Goal: Task Accomplishment & Management: Manage account settings

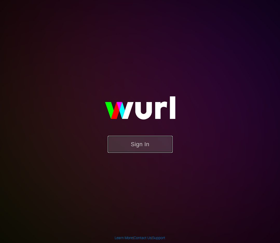
click at [153, 151] on button "Sign In" at bounding box center [140, 144] width 65 height 17
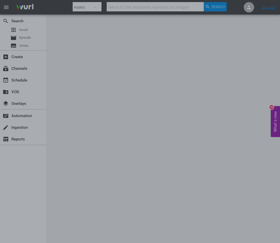
click at [132, 30] on div at bounding box center [140, 121] width 280 height 243
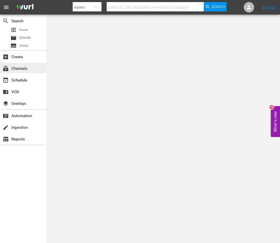
click at [14, 69] on div "subscriptions Channels" at bounding box center [14, 67] width 29 height 5
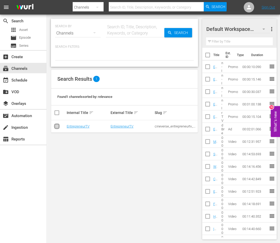
click at [57, 125] on input "checkbox" at bounding box center [57, 127] width 6 height 6
checkbox input "true"
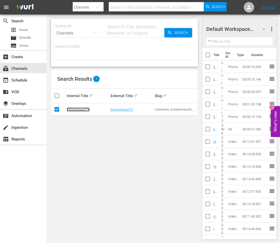
click at [82, 110] on link "EntrepreneurTV" at bounding box center [78, 109] width 23 height 4
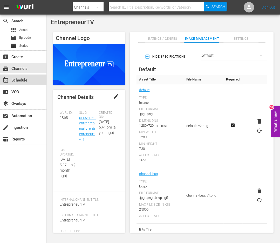
click at [22, 79] on div "event_available Schedule" at bounding box center [14, 79] width 29 height 5
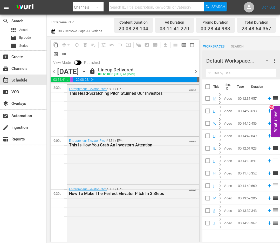
scroll to position [2390, 0]
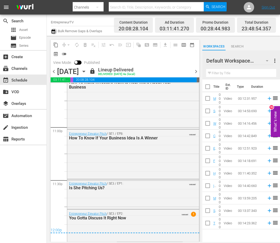
click at [52, 31] on icon "button" at bounding box center [53, 31] width 5 height 6
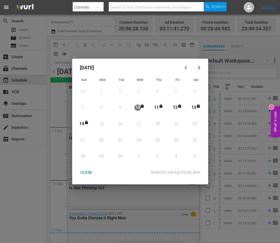
click at [89, 172] on div "CLOSE" at bounding box center [86, 172] width 20 height 6
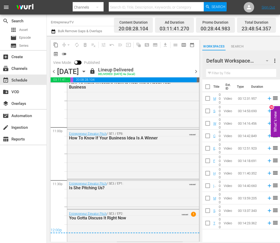
click at [87, 70] on icon "button" at bounding box center [84, 71] width 6 height 6
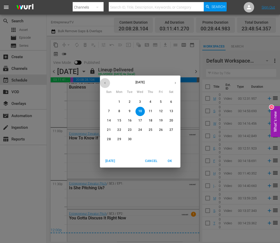
click at [104, 82] on icon "button" at bounding box center [105, 83] width 4 height 4
click at [118, 131] on p "18" at bounding box center [119, 130] width 4 height 4
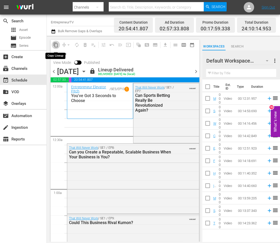
click at [56, 45] on span "content_copy" at bounding box center [55, 44] width 5 height 5
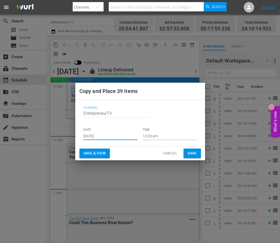
click at [90, 137] on input "Sep 12th 2025" at bounding box center [111, 136] width 54 height 8
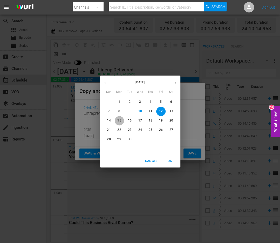
click at [117, 122] on span "15" at bounding box center [119, 120] width 9 height 4
type input "Sep 15th 2025"
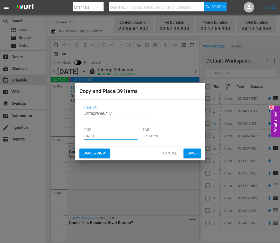
click at [193, 155] on span "Save" at bounding box center [192, 153] width 9 height 6
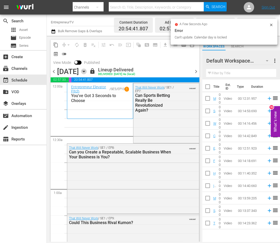
click at [87, 70] on icon "button" at bounding box center [84, 71] width 6 height 6
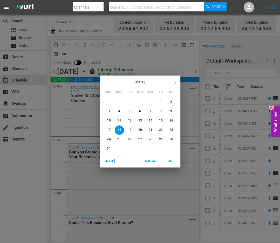
click at [175, 82] on icon "button" at bounding box center [175, 83] width 4 height 4
click at [120, 121] on p "15" at bounding box center [119, 120] width 4 height 4
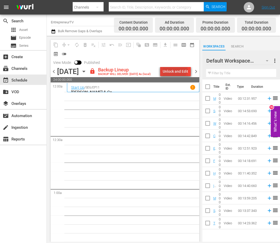
click at [174, 69] on div "Unlock and Edit" at bounding box center [175, 71] width 25 height 9
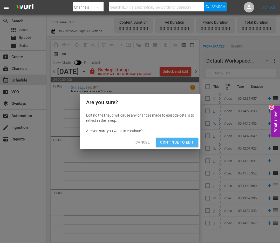
click at [178, 141] on span "Continue to Edit" at bounding box center [177, 142] width 34 height 6
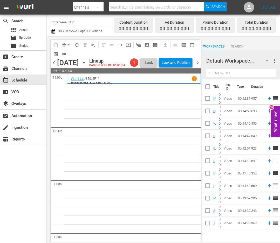
click at [196, 66] on span "chevron_right" at bounding box center [197, 62] width 6 height 6
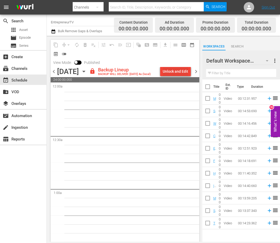
click at [176, 69] on div "Unlock and Edit" at bounding box center [175, 71] width 25 height 9
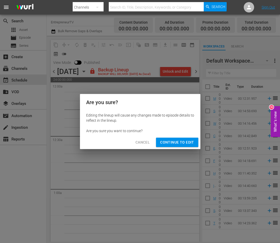
click at [184, 142] on span "Continue to Edit" at bounding box center [177, 142] width 34 height 6
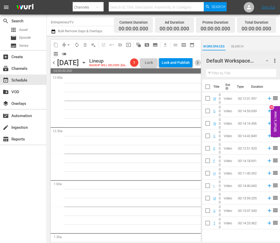
click at [197, 66] on span "chevron_right" at bounding box center [197, 62] width 6 height 6
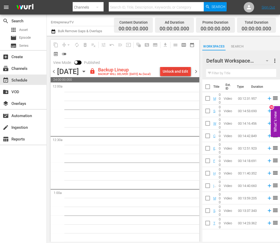
click at [176, 74] on div "Unlock and Edit" at bounding box center [175, 71] width 25 height 9
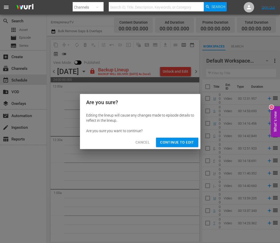
click at [176, 145] on span "Continue to Edit" at bounding box center [177, 142] width 34 height 6
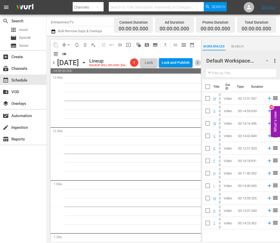
click at [196, 65] on span "chevron_right" at bounding box center [197, 62] width 6 height 6
click at [88, 66] on div "Thursday, September 18th September 18th" at bounding box center [72, 62] width 31 height 9
click at [85, 63] on icon "button" at bounding box center [83, 62] width 2 height 1
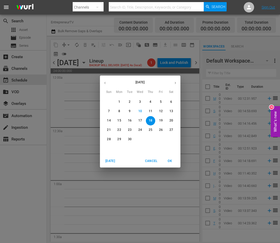
click at [120, 122] on p "15" at bounding box center [119, 120] width 4 height 4
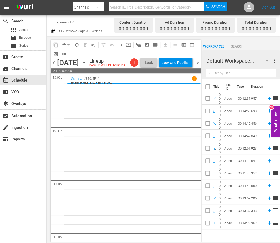
click at [87, 65] on icon "button" at bounding box center [84, 63] width 6 height 6
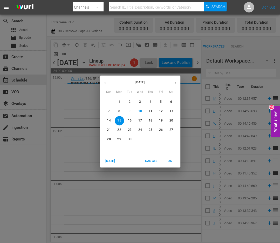
click at [105, 84] on icon "button" at bounding box center [104, 83] width 1 height 2
click at [120, 129] on p "18" at bounding box center [119, 130] width 4 height 4
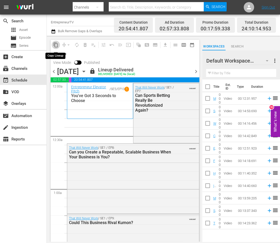
click at [55, 46] on span "content_copy" at bounding box center [55, 44] width 5 height 5
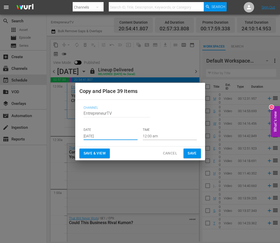
click at [96, 136] on input "Sep 12th 2025" at bounding box center [111, 136] width 54 height 8
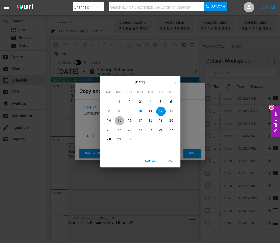
click at [118, 119] on p "15" at bounding box center [119, 120] width 4 height 4
type input "Sep 15th 2025"
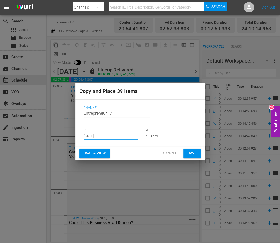
click at [193, 155] on span "Save" at bounding box center [192, 153] width 9 height 6
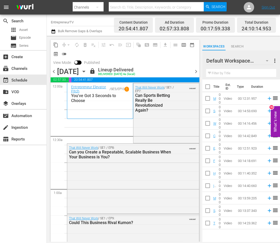
click at [194, 72] on span "chevron_right" at bounding box center [196, 71] width 6 height 6
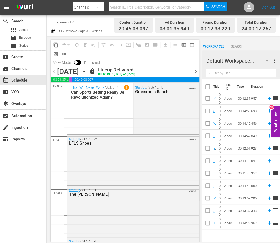
click at [53, 43] on span "content_copy" at bounding box center [55, 44] width 5 height 5
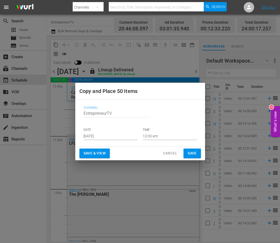
click at [98, 139] on input "Sep 12th 2025" at bounding box center [111, 136] width 54 height 8
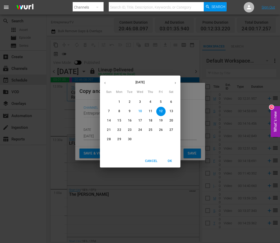
click at [130, 120] on p "16" at bounding box center [130, 120] width 4 height 4
type input "Sep 16th 2025"
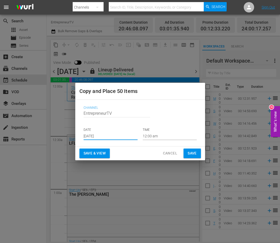
click at [188, 153] on span "Save" at bounding box center [192, 153] width 9 height 6
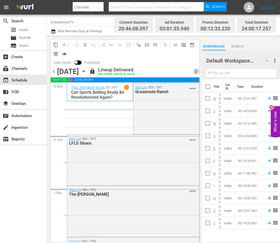
click at [195, 71] on span "chevron_right" at bounding box center [196, 71] width 6 height 6
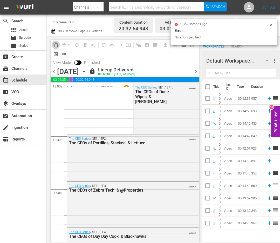
click at [54, 46] on span "content_copy" at bounding box center [55, 44] width 5 height 5
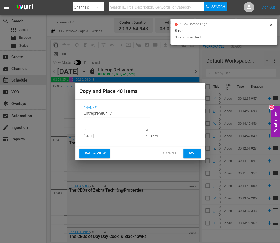
click at [86, 134] on input "Sep 12th 2025" at bounding box center [111, 136] width 54 height 8
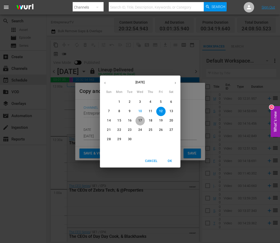
click at [140, 121] on p "17" at bounding box center [140, 120] width 4 height 4
type input "Sep 17th 2025"
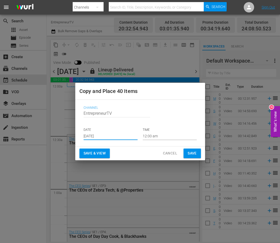
click at [199, 154] on button "Save" at bounding box center [191, 153] width 17 height 10
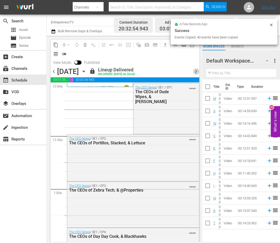
click at [194, 72] on span "chevron_right" at bounding box center [196, 71] width 6 height 6
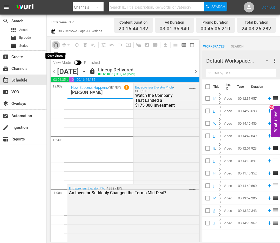
click at [55, 44] on span "content_copy" at bounding box center [55, 44] width 5 height 5
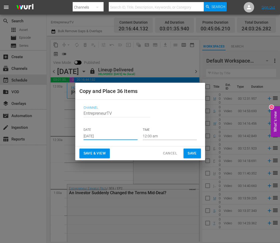
click at [98, 137] on input "Sep 12th 2025" at bounding box center [111, 136] width 54 height 8
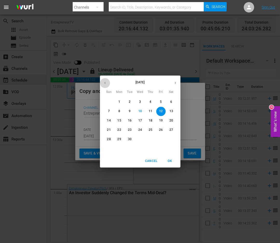
click at [105, 84] on icon "button" at bounding box center [105, 83] width 4 height 4
click at [148, 131] on span "21" at bounding box center [150, 130] width 9 height 4
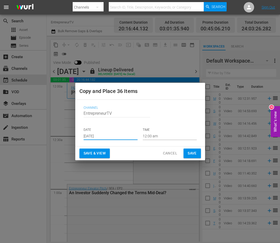
click at [96, 136] on input "Aug 21st 2025" at bounding box center [111, 136] width 54 height 8
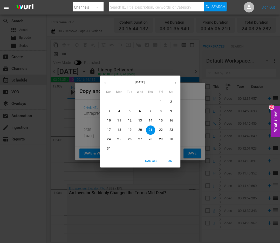
click at [173, 84] on button "button" at bounding box center [175, 83] width 10 height 10
click at [150, 122] on p "18" at bounding box center [150, 120] width 4 height 4
type input "Sep 18th 2025"
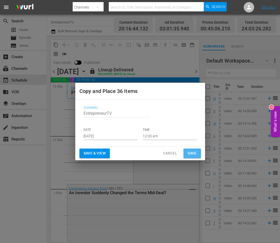
click at [190, 153] on span "Save" at bounding box center [192, 153] width 9 height 6
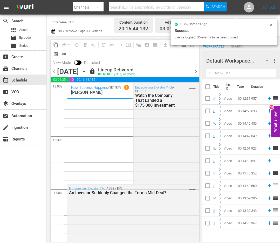
click at [195, 69] on span "chevron_right" at bounding box center [196, 71] width 6 height 6
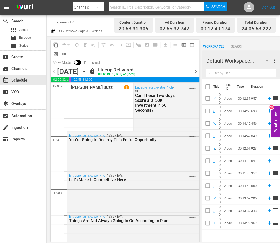
click at [53, 40] on div "content_copy compress arrow_drop_down autorenew_outlined delete_forever_outline…" at bounding box center [125, 49] width 149 height 18
click at [56, 45] on span "content_copy" at bounding box center [55, 44] width 5 height 5
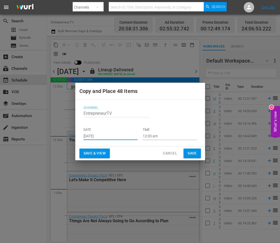
click at [98, 136] on input "Sep 12th 2025" at bounding box center [111, 136] width 54 height 8
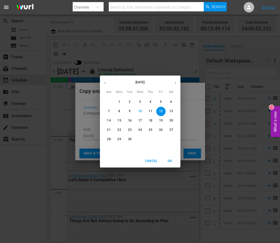
click at [160, 122] on p "19" at bounding box center [161, 120] width 4 height 4
type input "Sep 19th 2025"
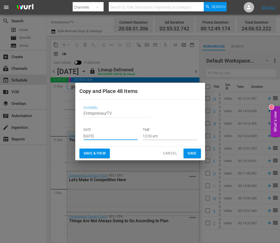
click at [194, 155] on span "Save" at bounding box center [192, 153] width 9 height 6
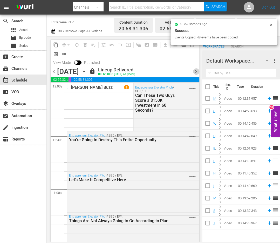
click at [195, 72] on span "chevron_right" at bounding box center [196, 71] width 6 height 6
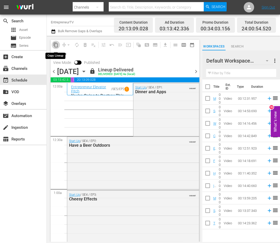
click at [56, 45] on span "content_copy" at bounding box center [55, 44] width 5 height 5
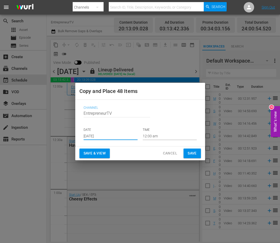
click at [95, 134] on input "Sep 12th 2025" at bounding box center [111, 136] width 54 height 8
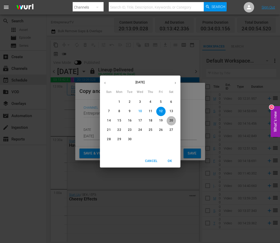
click at [170, 121] on p "20" at bounding box center [171, 120] width 4 height 4
type input "Sep 20th 2025"
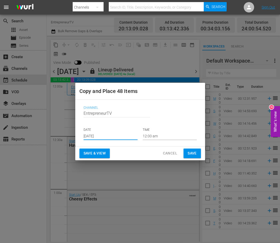
click at [191, 152] on span "Save" at bounding box center [192, 153] width 9 height 6
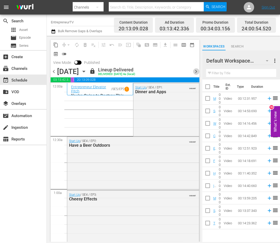
click at [195, 72] on span "chevron_right" at bounding box center [196, 71] width 6 height 6
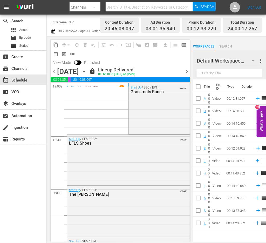
click at [56, 46] on span "content_copy" at bounding box center [55, 44] width 5 height 5
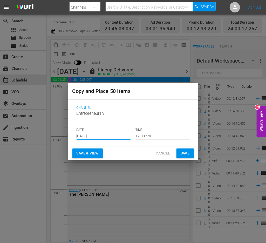
click at [90, 136] on input "Sep 12th 2025" at bounding box center [104, 136] width 54 height 8
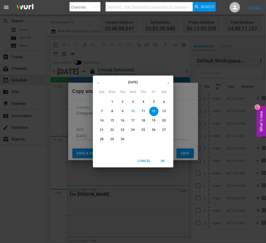
click at [102, 132] on p "21" at bounding box center [102, 130] width 4 height 4
type input "Sep 21st 2025"
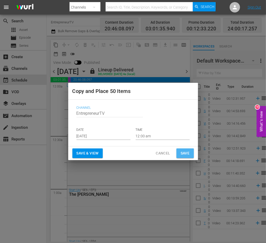
click at [182, 154] on span "Save" at bounding box center [185, 153] width 9 height 6
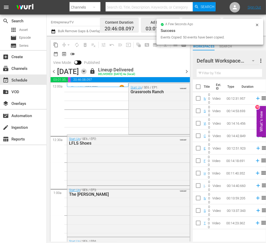
click at [87, 72] on icon "button" at bounding box center [84, 71] width 6 height 6
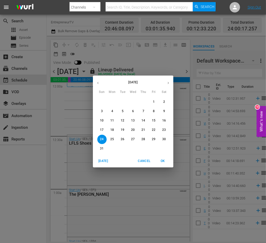
click at [164, 85] on button "button" at bounding box center [168, 83] width 10 height 10
click at [109, 122] on span "15" at bounding box center [112, 120] width 9 height 4
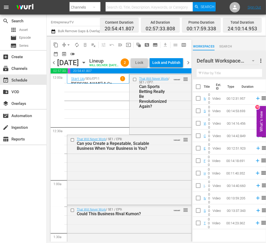
click at [66, 43] on span "arrow_drop_down" at bounding box center [68, 44] width 5 height 5
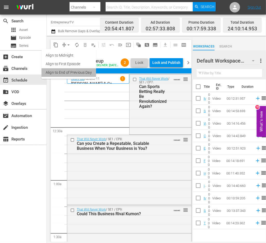
click at [68, 76] on li "Align to End of Previous Day" at bounding box center [68, 72] width 54 height 9
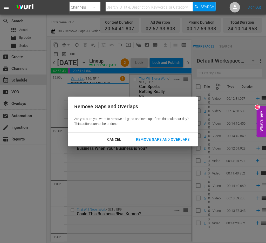
click at [179, 141] on div "Remove Gaps and Overlaps" at bounding box center [163, 139] width 62 height 6
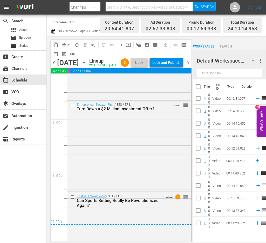
scroll to position [2407, 0]
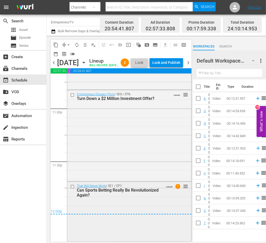
click at [132, 204] on div "That Will Never Work / SE1 / EP7: Can Sports Betting Really Be Revolutionized A…" at bounding box center [129, 211] width 124 height 59
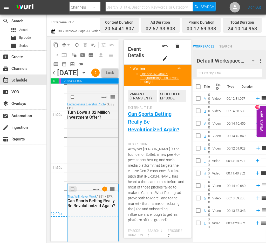
click at [71, 191] on input "checkbox" at bounding box center [73, 189] width 5 height 4
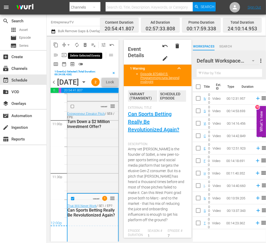
click at [86, 45] on span "delete_forever_outlined" at bounding box center [84, 44] width 5 height 5
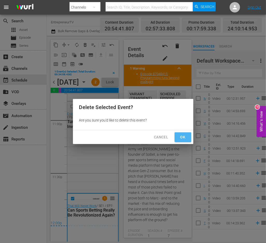
click at [186, 137] on span "Ok" at bounding box center [183, 137] width 8 height 6
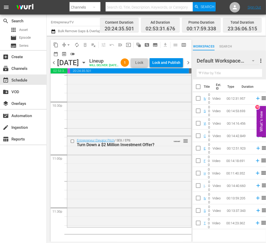
scroll to position [2380, 0]
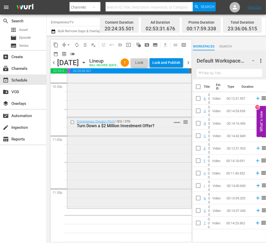
click at [120, 189] on div "Entrepreneur Elevator Pitch / SE8 / EP8: Turn Down a $2 Million Investment Offe…" at bounding box center [129, 162] width 124 height 90
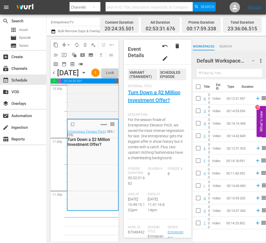
click at [92, 196] on div "VARIANT reorder Entrepreneur Elevator Pitch / SE8 / EP8: Turn Down a $2 Million…" at bounding box center [92, 164] width 51 height 90
click at [137, 100] on link "Turn Down a $2 Million Investment Offer?" at bounding box center [154, 96] width 52 height 14
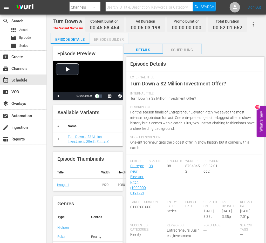
click at [105, 37] on div "Episode Builder" at bounding box center [108, 39] width 39 height 12
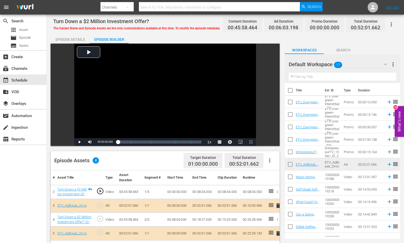
click at [280, 76] on input "text" at bounding box center [341, 77] width 107 height 8
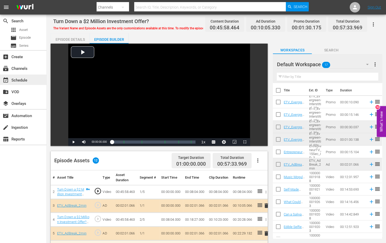
click at [15, 81] on div "event_available Schedule" at bounding box center [14, 79] width 29 height 5
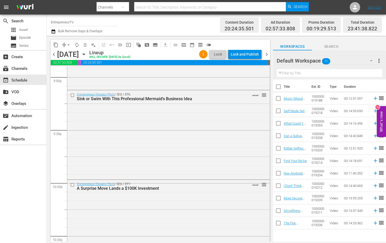
scroll to position [2212, 0]
click at [153, 212] on div "Entrepreneur Elevator Pitch / SE8 / EP7: A Surprise Move Lands a $100K Investme…" at bounding box center [168, 223] width 202 height 88
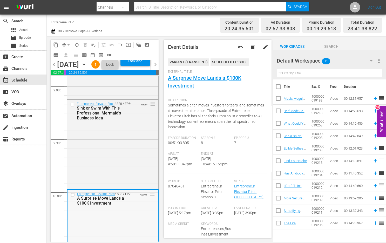
click at [121, 207] on div "Entrepreneur Elevator Pitch / SE8 / EP7: A Surprise Move Lands a $100K Investme…" at bounding box center [112, 199] width 91 height 18
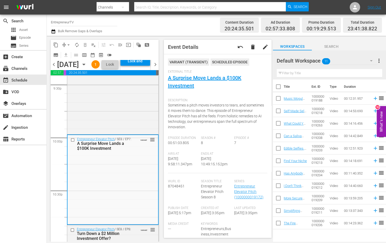
scroll to position [2199, 0]
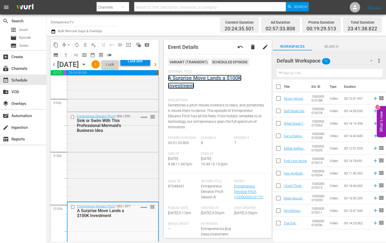
click at [192, 78] on link "A Surprise Move Lands a $100K Investment" at bounding box center [204, 82] width 73 height 14
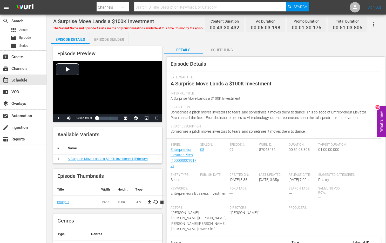
click at [101, 41] on div "Episode Builder" at bounding box center [108, 39] width 39 height 12
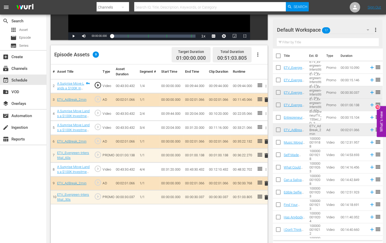
scroll to position [106, 0]
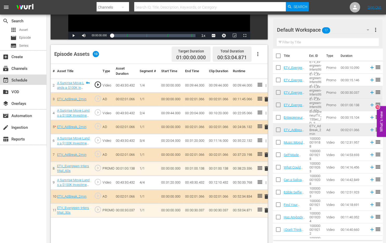
click at [11, 79] on div "event_available Schedule" at bounding box center [14, 79] width 29 height 5
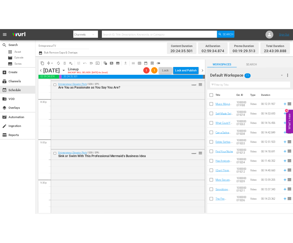
scroll to position [2364, 0]
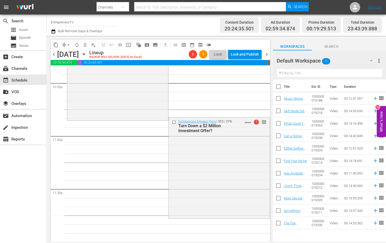
click at [68, 45] on span "arrow_drop_down" at bounding box center [68, 44] width 5 height 5
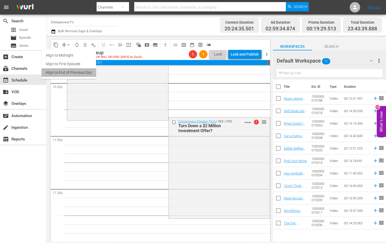
click at [73, 73] on li "Align to End of Previous Day" at bounding box center [68, 72] width 54 height 9
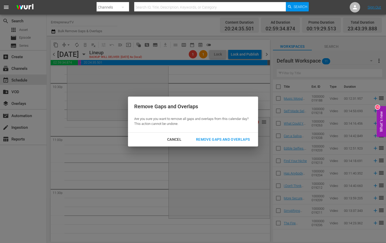
click at [241, 140] on div "Remove Gaps and Overlaps" at bounding box center [223, 139] width 62 height 6
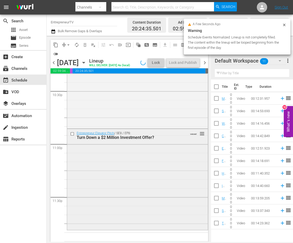
scroll to position [2380, 0]
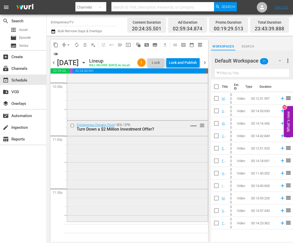
click at [171, 168] on div "Entrepreneur Elevator Pitch / SE8 / EP8: Turn Down a $2 Million Investment Offe…" at bounding box center [137, 171] width 141 height 100
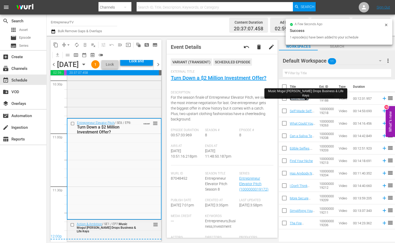
scroll to position [2393, 0]
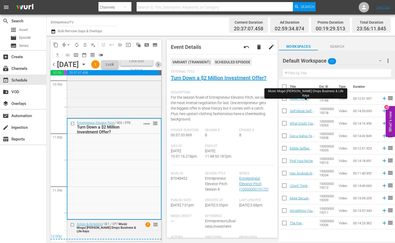
click at [160, 68] on span "chevron_right" at bounding box center [158, 64] width 6 height 6
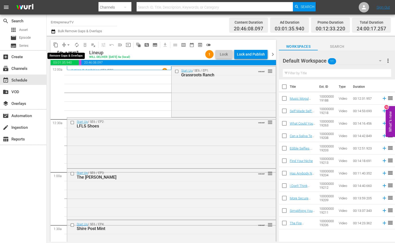
click at [67, 43] on span "arrow_drop_down" at bounding box center [68, 44] width 5 height 5
click at [73, 72] on li "Align to End of Previous Day" at bounding box center [68, 72] width 54 height 9
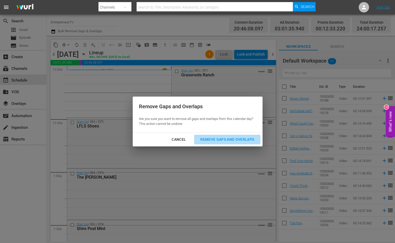
click at [251, 139] on div "Remove Gaps and Overlaps" at bounding box center [227, 139] width 62 height 6
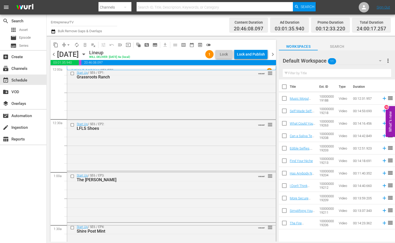
click at [54, 54] on span "chevron_left" at bounding box center [54, 54] width 6 height 6
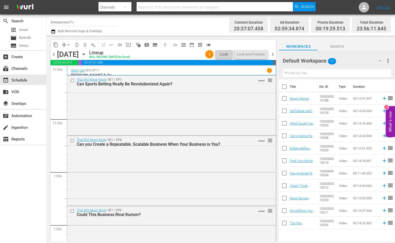
click at [271, 55] on span "chevron_right" at bounding box center [273, 54] width 6 height 6
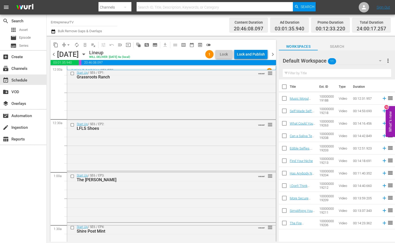
click at [257, 56] on div "Lock and Publish" at bounding box center [251, 54] width 28 height 9
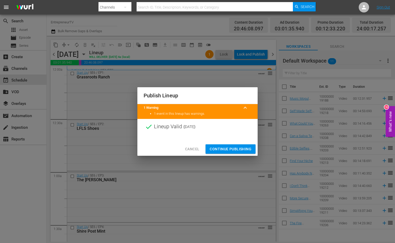
click at [235, 148] on span "Continue Publishing" at bounding box center [231, 149] width 42 height 6
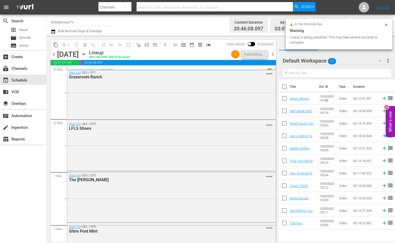
click at [272, 55] on span "chevron_right" at bounding box center [273, 54] width 6 height 6
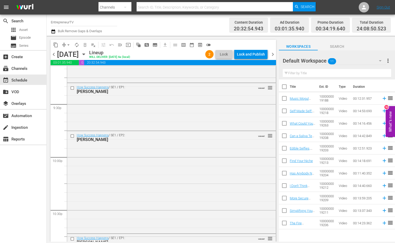
scroll to position [2379, 0]
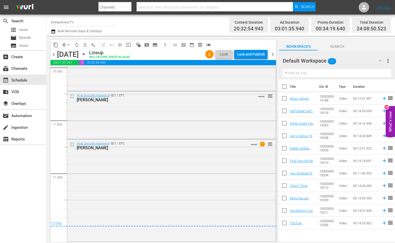
click at [69, 45] on span "arrow_drop_down" at bounding box center [68, 44] width 5 height 5
click at [69, 74] on li "Align to End of Previous Day" at bounding box center [68, 72] width 54 height 9
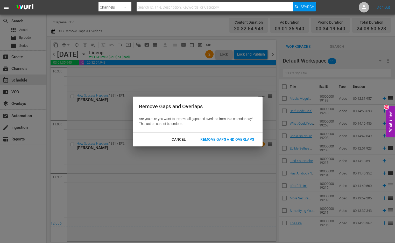
click at [225, 144] on div "Cancel Remove Gaps and Overlaps" at bounding box center [198, 140] width 130 height 14
click at [225, 141] on div "Remove Gaps and Overlaps" at bounding box center [227, 139] width 62 height 6
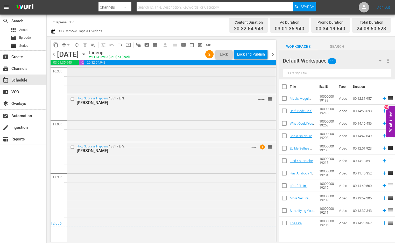
click at [183, 82] on div "How Success Happens / SE1 / EP2: David Cross VARIANT reorder" at bounding box center [171, 41] width 209 height 101
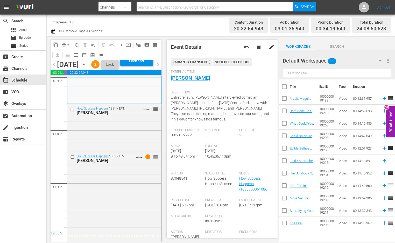
click at [124, 58] on div "content_copy compress arrow_drop_down autorenew_outlined delete_forever_outline…" at bounding box center [106, 50] width 111 height 20
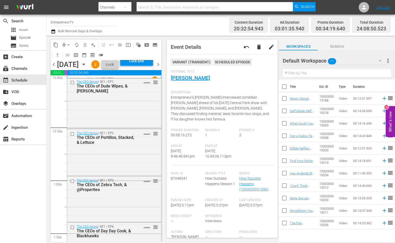
scroll to position [0, 0]
